Goal: Find specific page/section: Find specific page/section

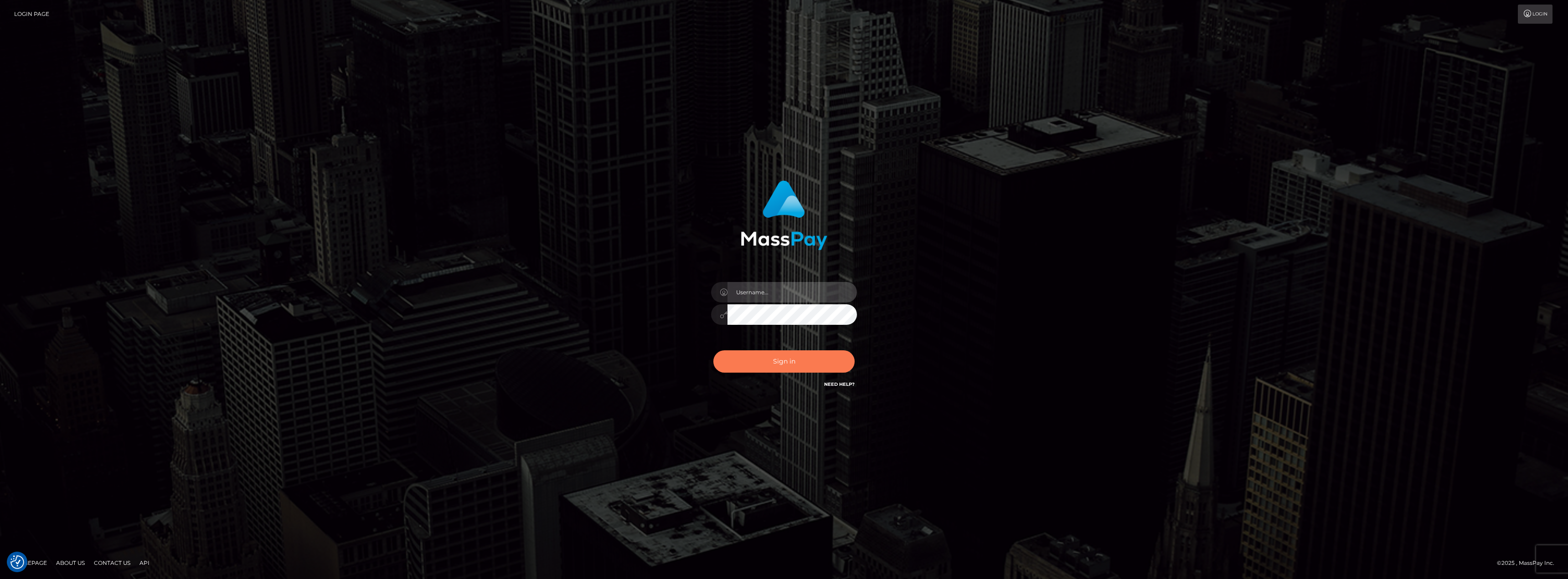
type input "chelsea.whop"
click at [777, 365] on button "Sign in" at bounding box center [784, 362] width 141 height 22
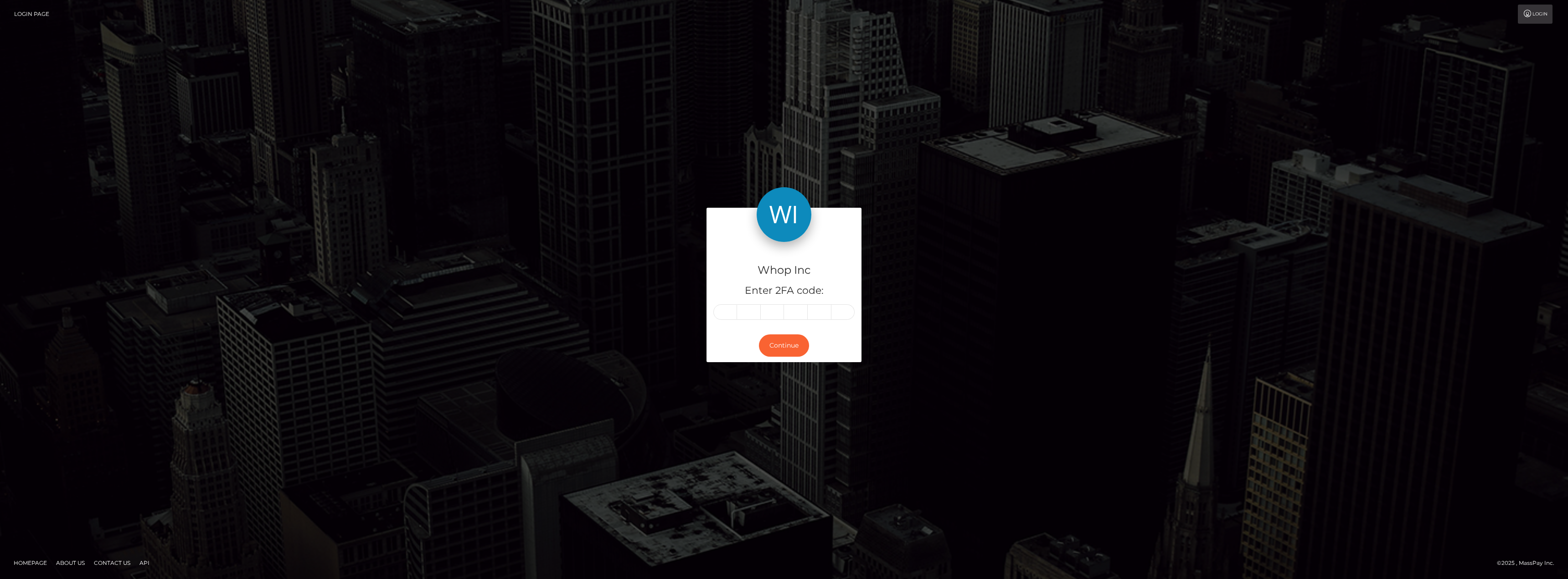
drag, startPoint x: 726, startPoint y: 306, endPoint x: 726, endPoint y: 315, distance: 9.0
click at [726, 311] on input "text" at bounding box center [725, 311] width 24 height 16
click at [725, 314] on input "text" at bounding box center [725, 311] width 24 height 16
type input "8"
type input "4"
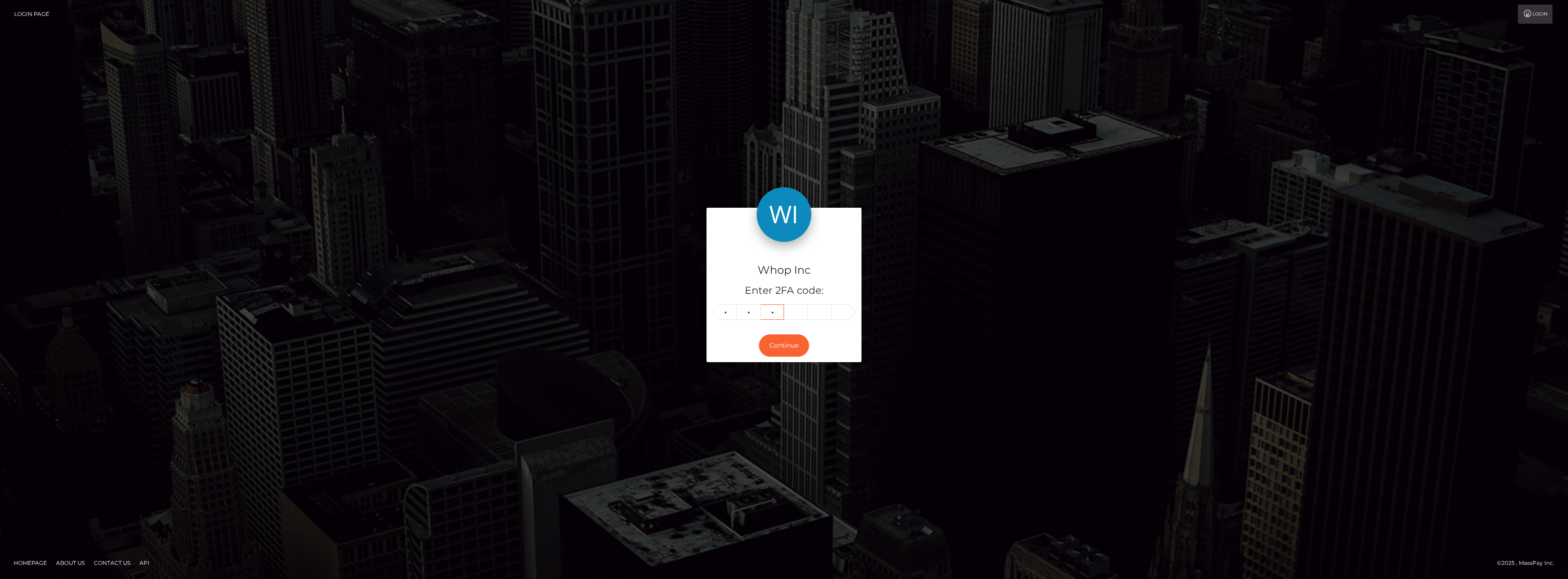
type input "9"
type input "6"
type input "2"
click at [728, 313] on input "8" at bounding box center [725, 311] width 24 height 16
type input "0"
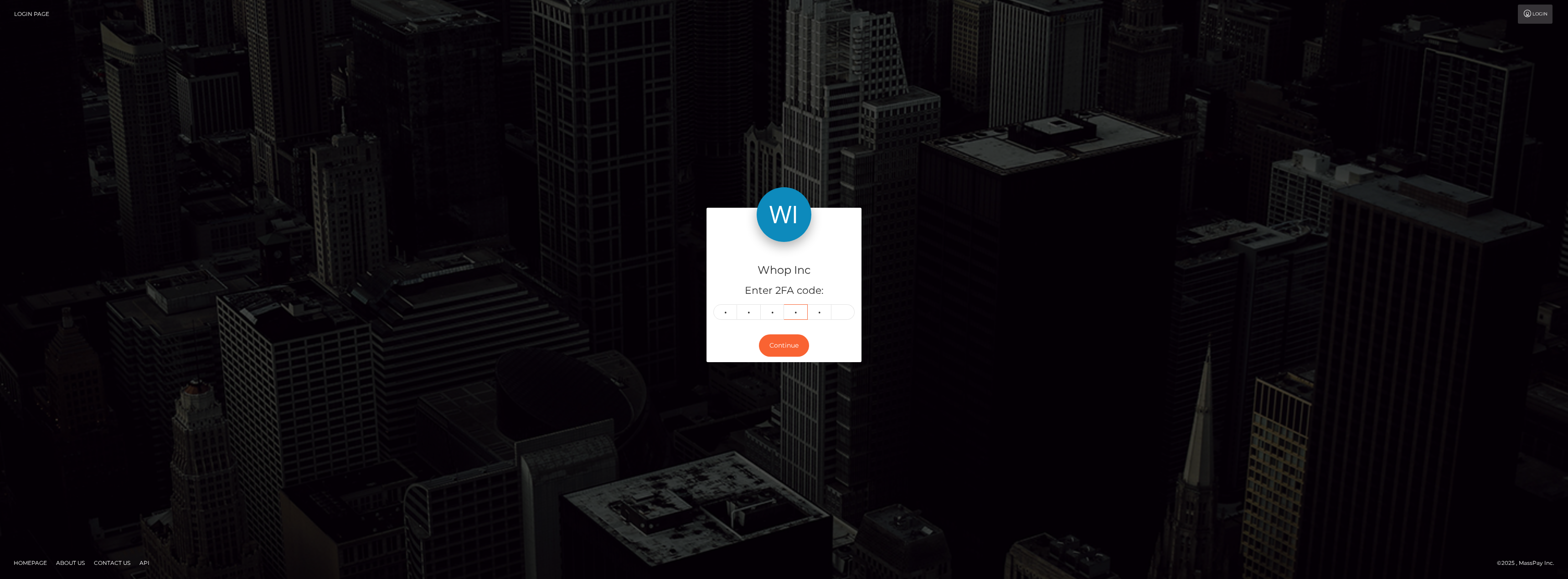
type input "9"
type input "6"
type input "2"
click at [798, 344] on button "Continue" at bounding box center [784, 345] width 50 height 22
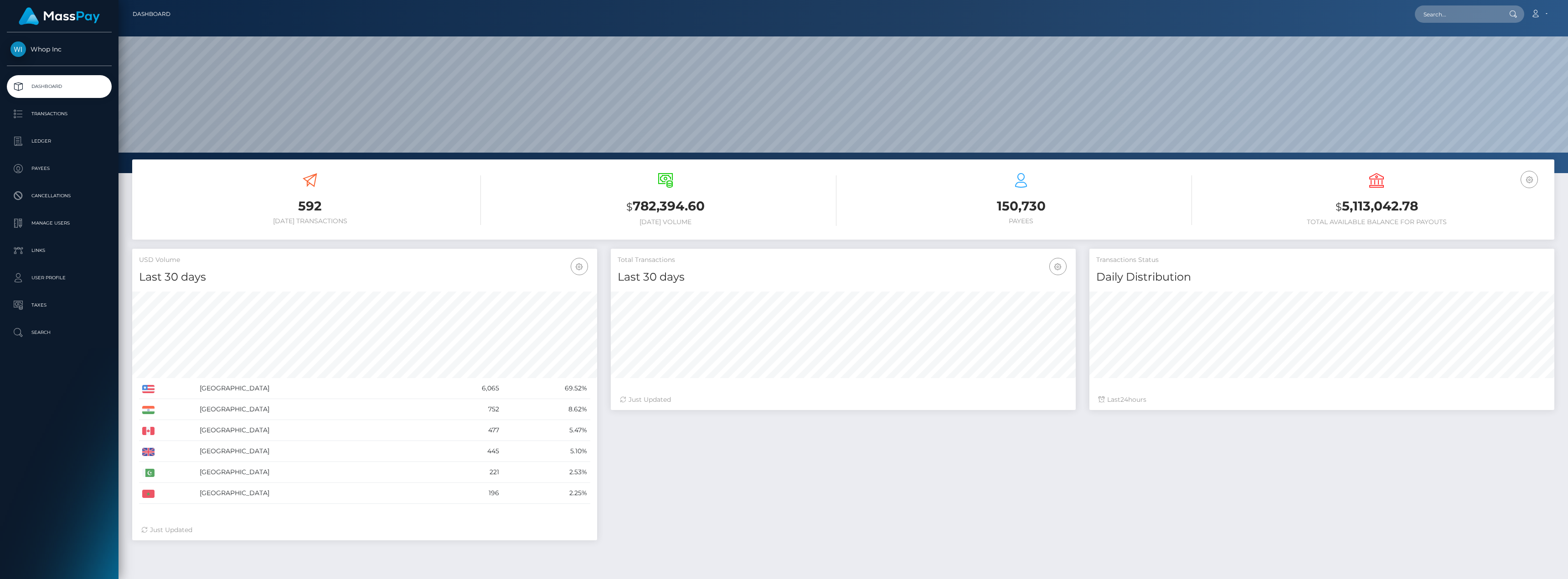
scroll to position [162, 465]
click at [45, 142] on p "Ledger" at bounding box center [59, 141] width 97 height 14
